Goal: Task Accomplishment & Management: Manage account settings

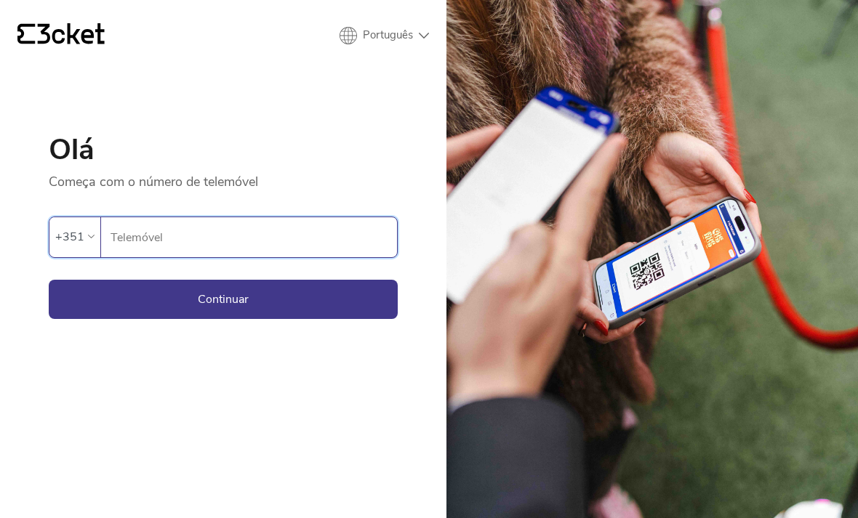
click at [248, 246] on input "Telemóvel" at bounding box center [253, 237] width 287 height 40
type input "910108424"
click at [350, 305] on button "Continuar" at bounding box center [223, 299] width 349 height 39
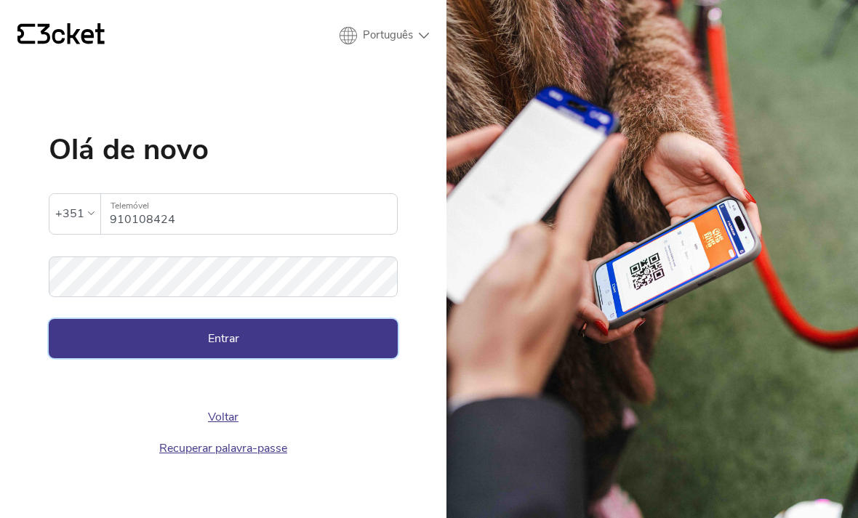
click at [323, 334] on button "Entrar" at bounding box center [223, 338] width 349 height 39
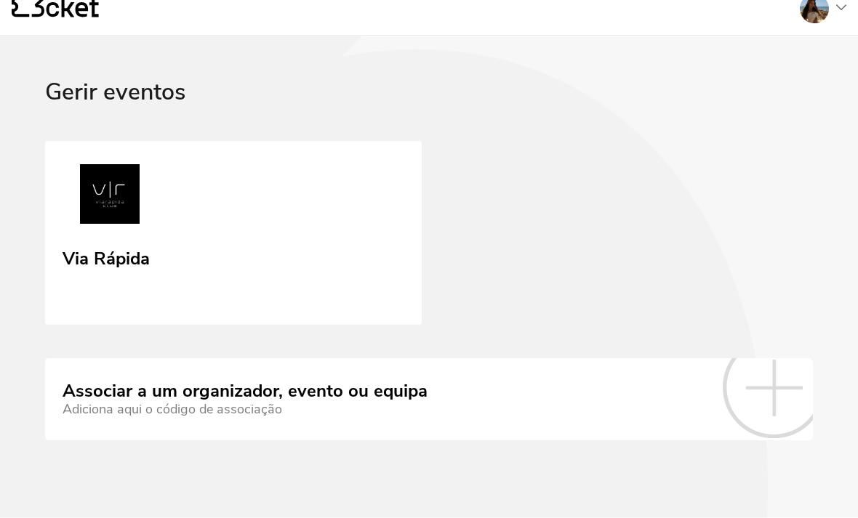
scroll to position [46, 0]
click at [386, 403] on div "Adiciona aqui o código de associação" at bounding box center [245, 410] width 365 height 15
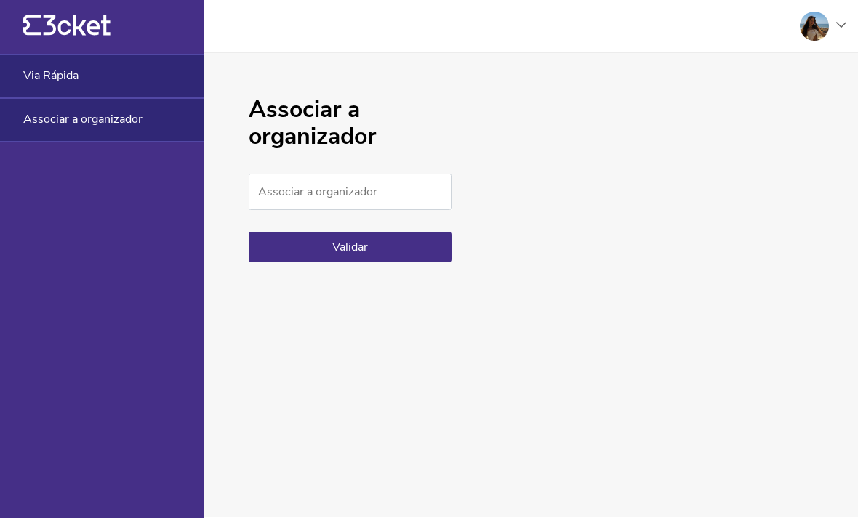
click at [137, 86] on div "Via Rápida" at bounding box center [102, 77] width 204 height 44
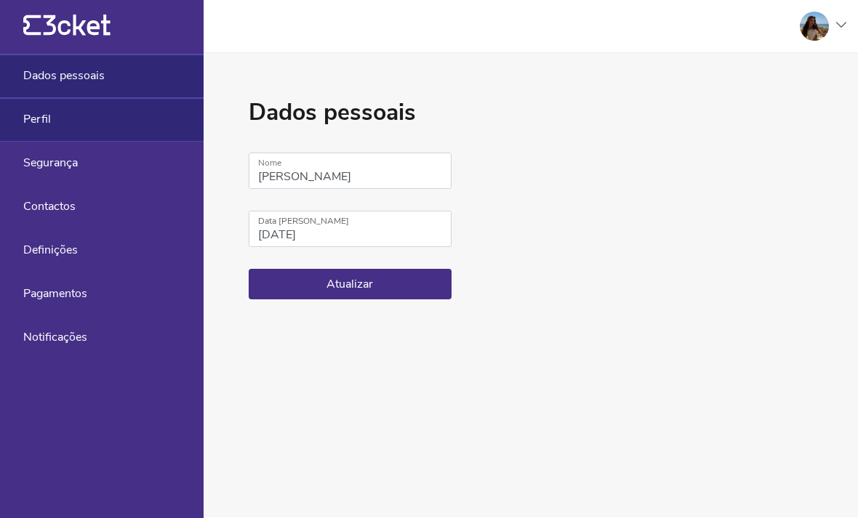
click at [30, 121] on span "Perfil" at bounding box center [37, 119] width 28 height 13
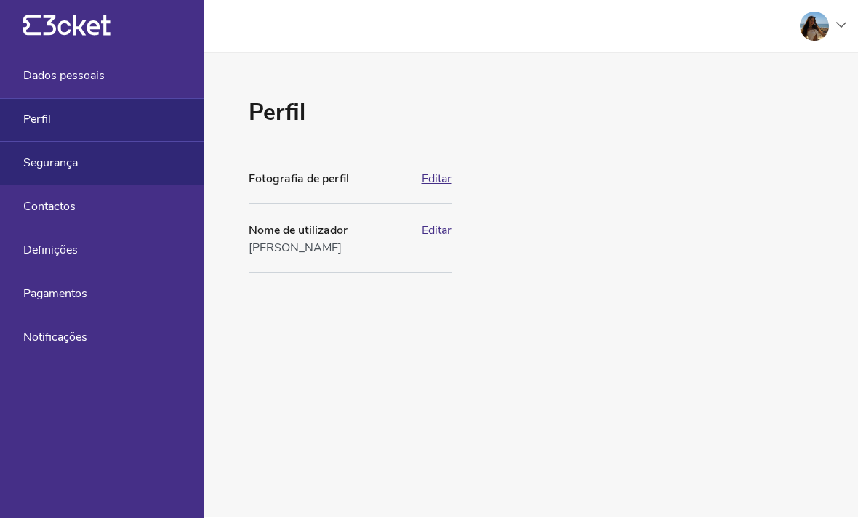
click at [41, 164] on span "Segurança" at bounding box center [50, 162] width 55 height 13
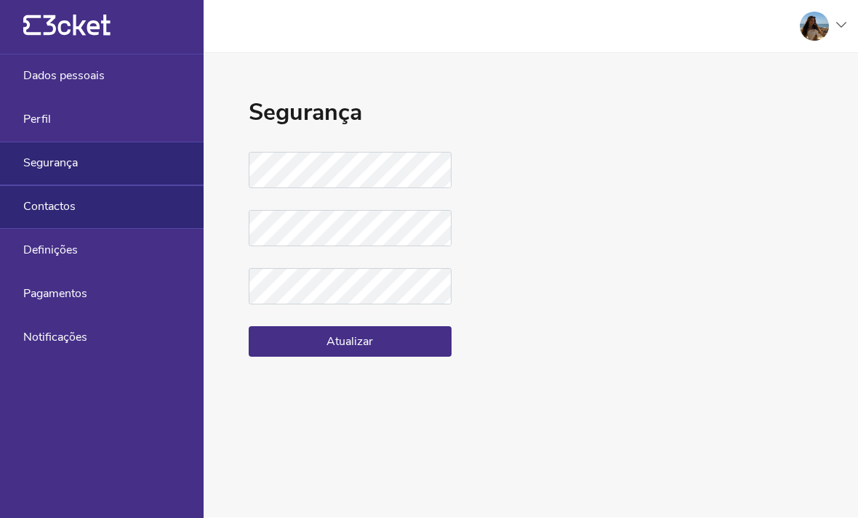
click at [61, 210] on span "Contactos" at bounding box center [49, 206] width 52 height 13
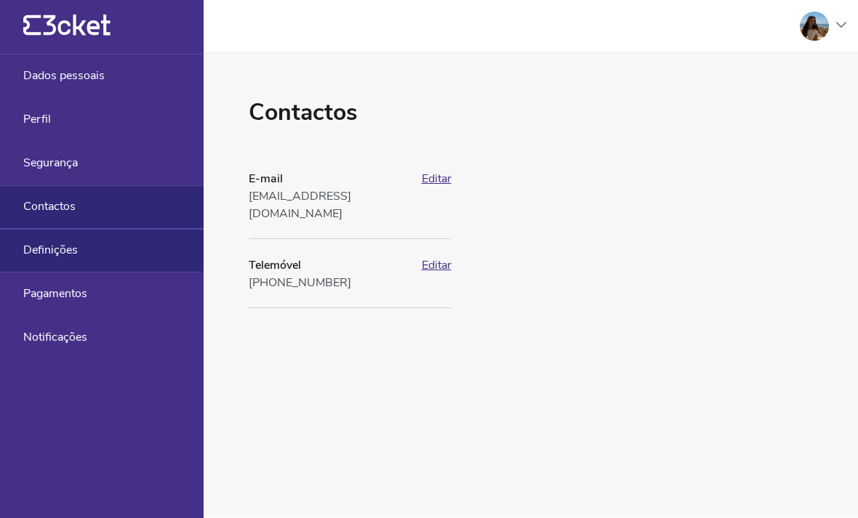
click at [74, 259] on div "Definições" at bounding box center [102, 251] width 204 height 44
select select "pt_PT"
select select "Europe/[GEOGRAPHIC_DATA]"
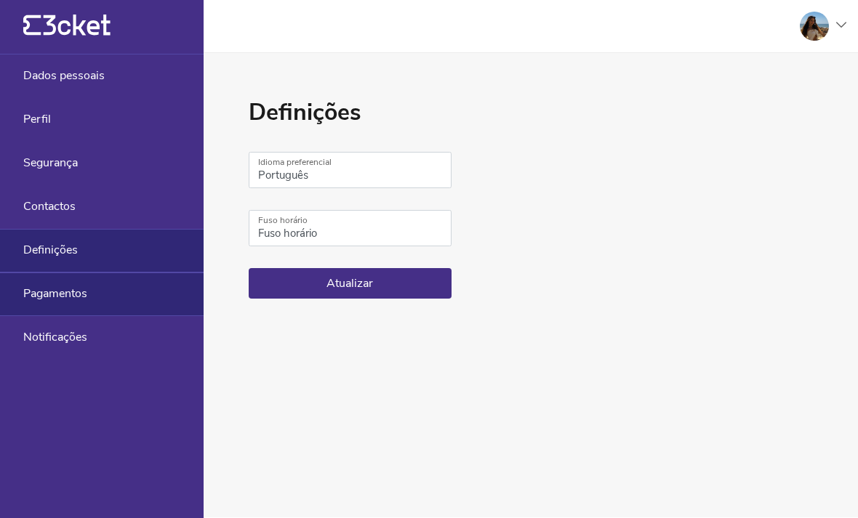
click at [55, 305] on div "Pagamentos" at bounding box center [102, 295] width 204 height 44
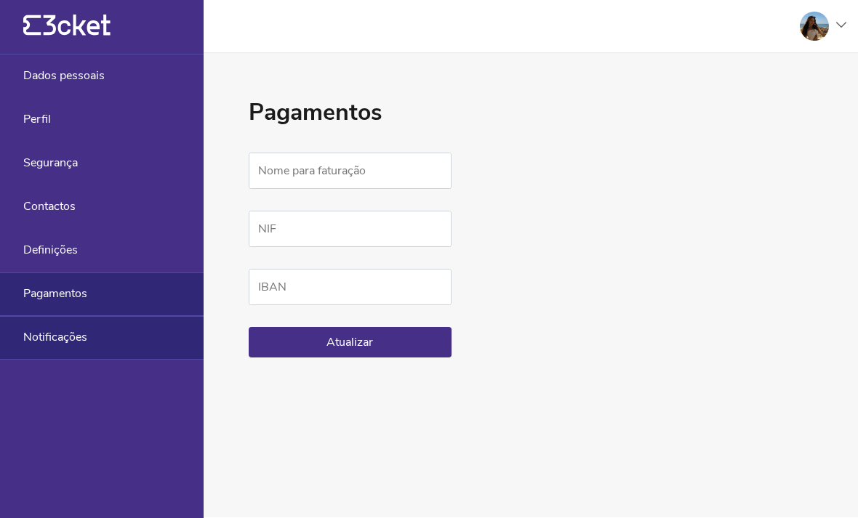
click at [49, 339] on span "Notificações" at bounding box center [55, 337] width 64 height 13
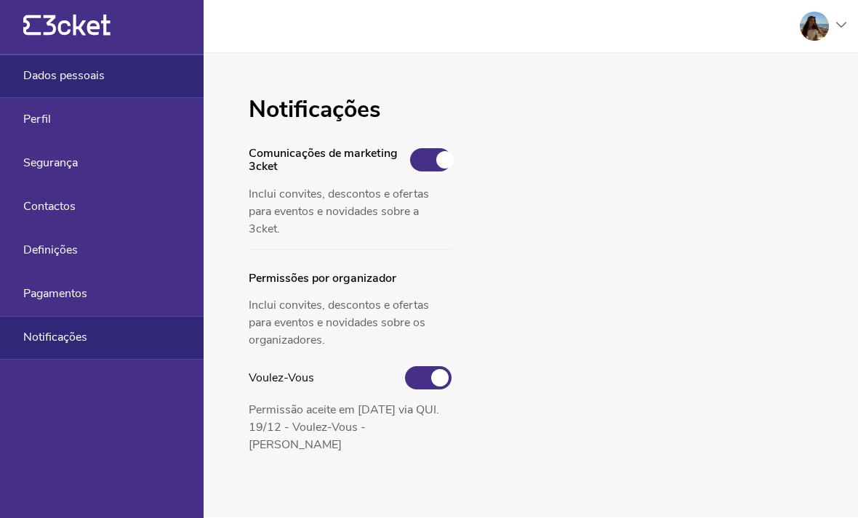
click at [28, 69] on span "Dados pessoais" at bounding box center [63, 75] width 81 height 13
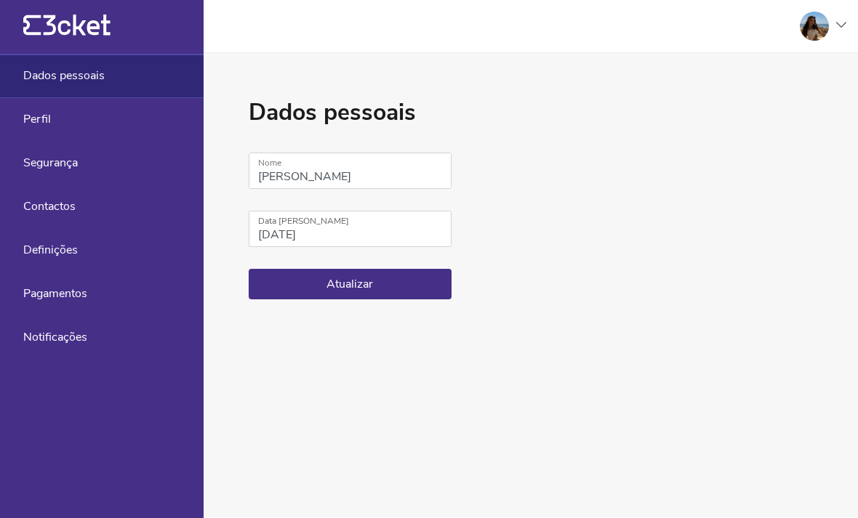
click at [616, 211] on div "Dados pessoais [PERSON_NAME] Nome [DEMOGRAPHIC_DATA] Data [PERSON_NAME] [PERSON…" at bounding box center [531, 285] width 654 height 464
click at [829, 25] on div at bounding box center [817, 26] width 58 height 29
click at [777, 97] on div "Gerir eventos" at bounding box center [776, 105] width 130 height 35
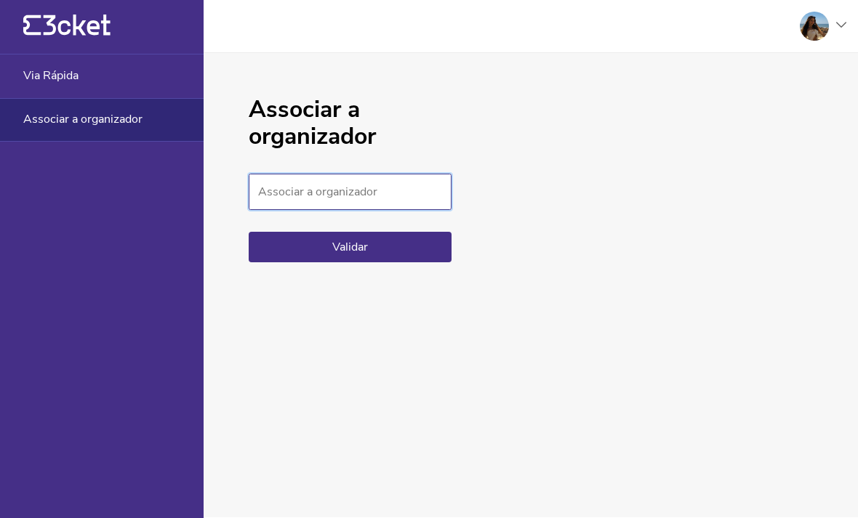
click at [415, 188] on input "Associar a organizador" at bounding box center [350, 192] width 203 height 36
type input "T56E7FE04"
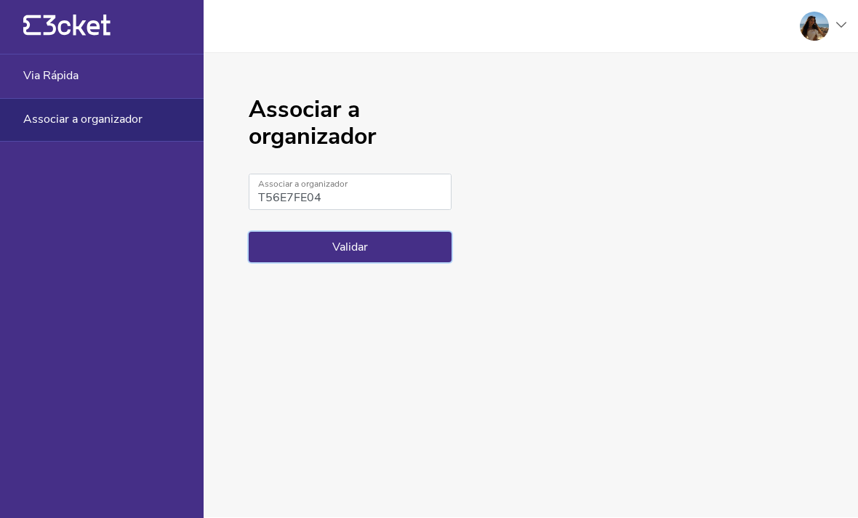
click at [395, 247] on button "Validar" at bounding box center [350, 247] width 203 height 31
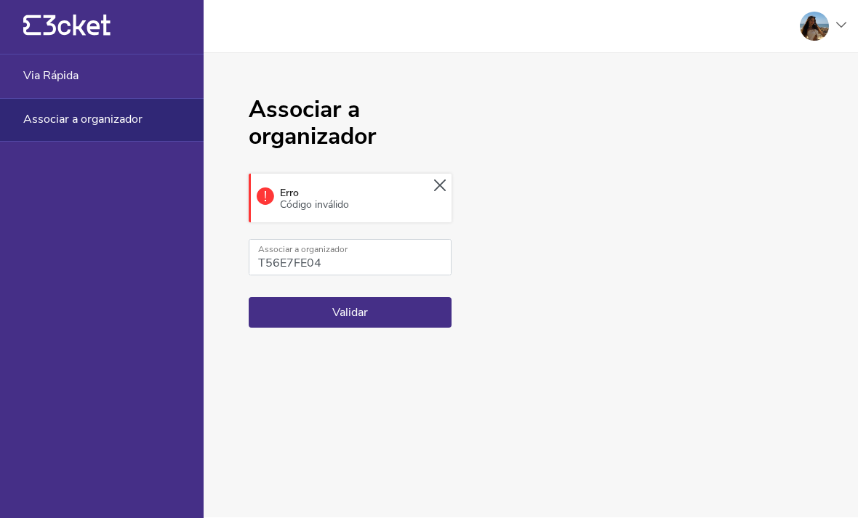
click at [438, 180] on icon at bounding box center [440, 186] width 12 height 12
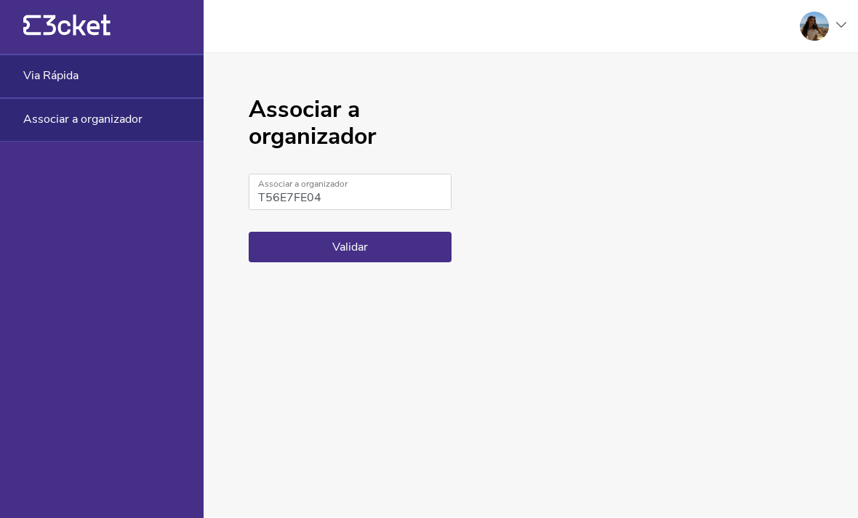
click at [123, 72] on div "Via Rápida" at bounding box center [102, 77] width 204 height 44
